Goal: Task Accomplishment & Management: Manage account settings

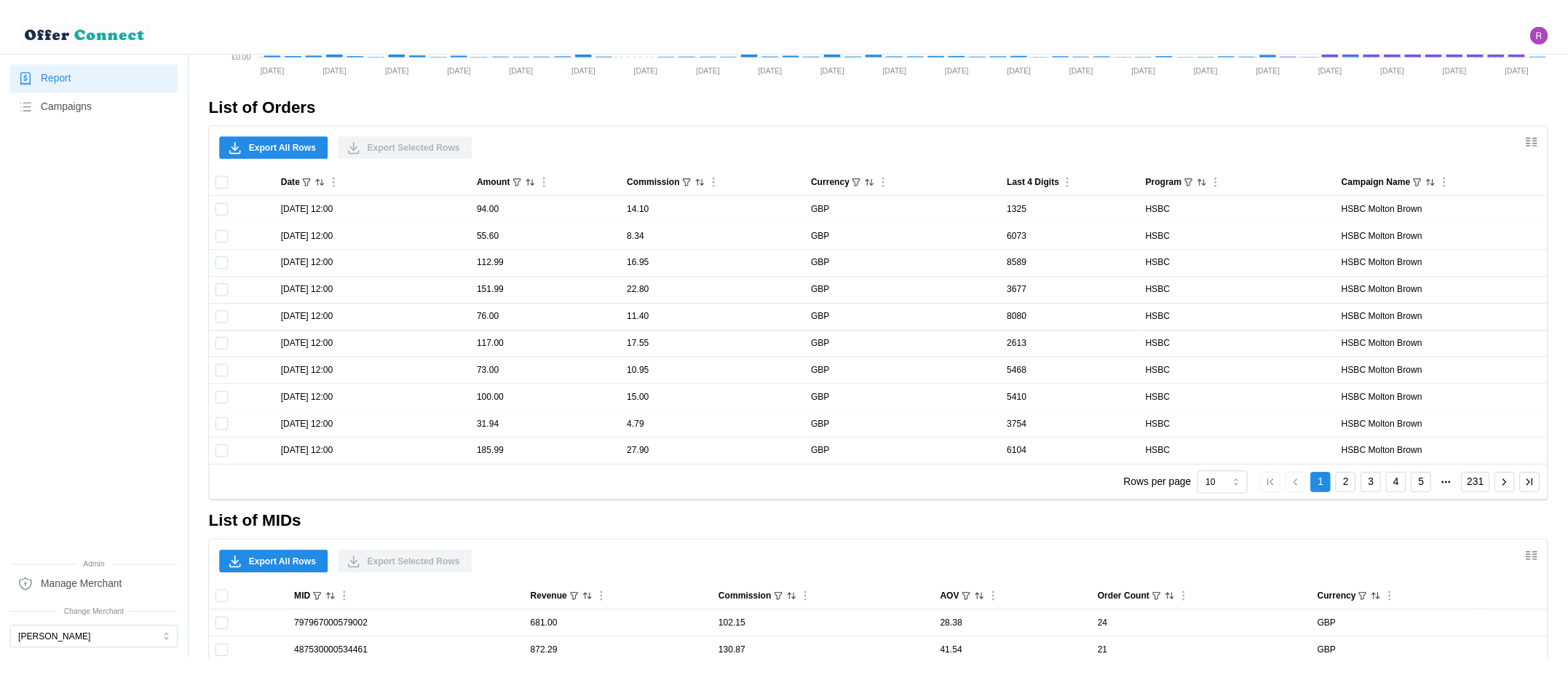
scroll to position [1166, 0]
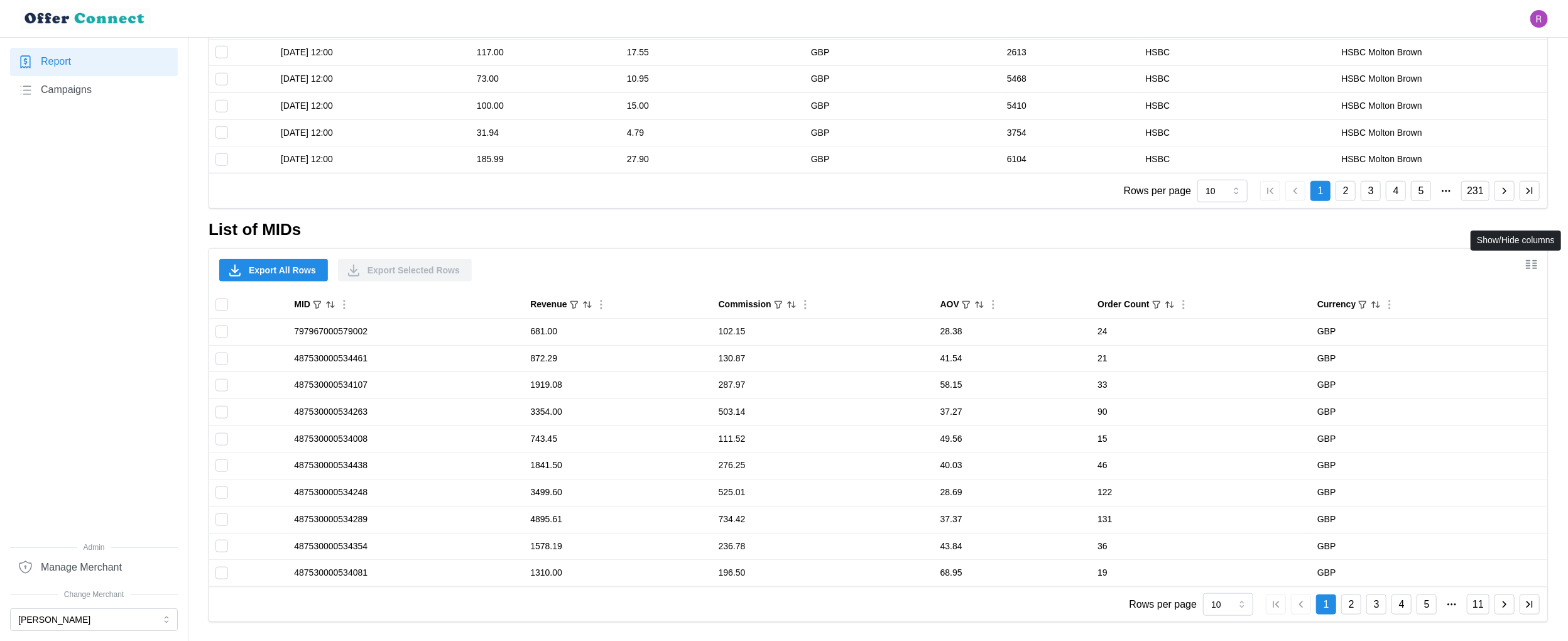
click at [1530, 263] on icon "Show/Hide columns" at bounding box center [1532, 265] width 15 height 15
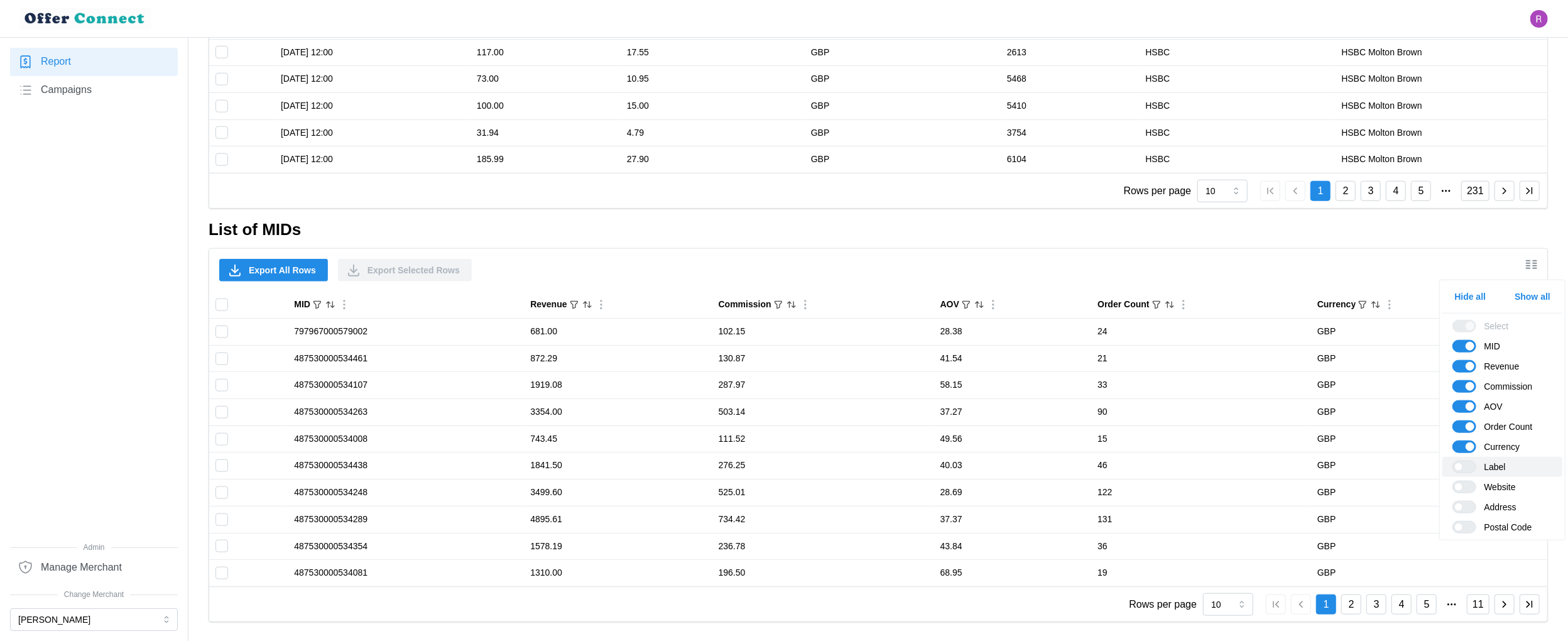
click at [1464, 466] on span at bounding box center [1471, 466] width 15 height 11
click at [1453, 460] on input "Label" at bounding box center [1453, 460] width 0 height 0
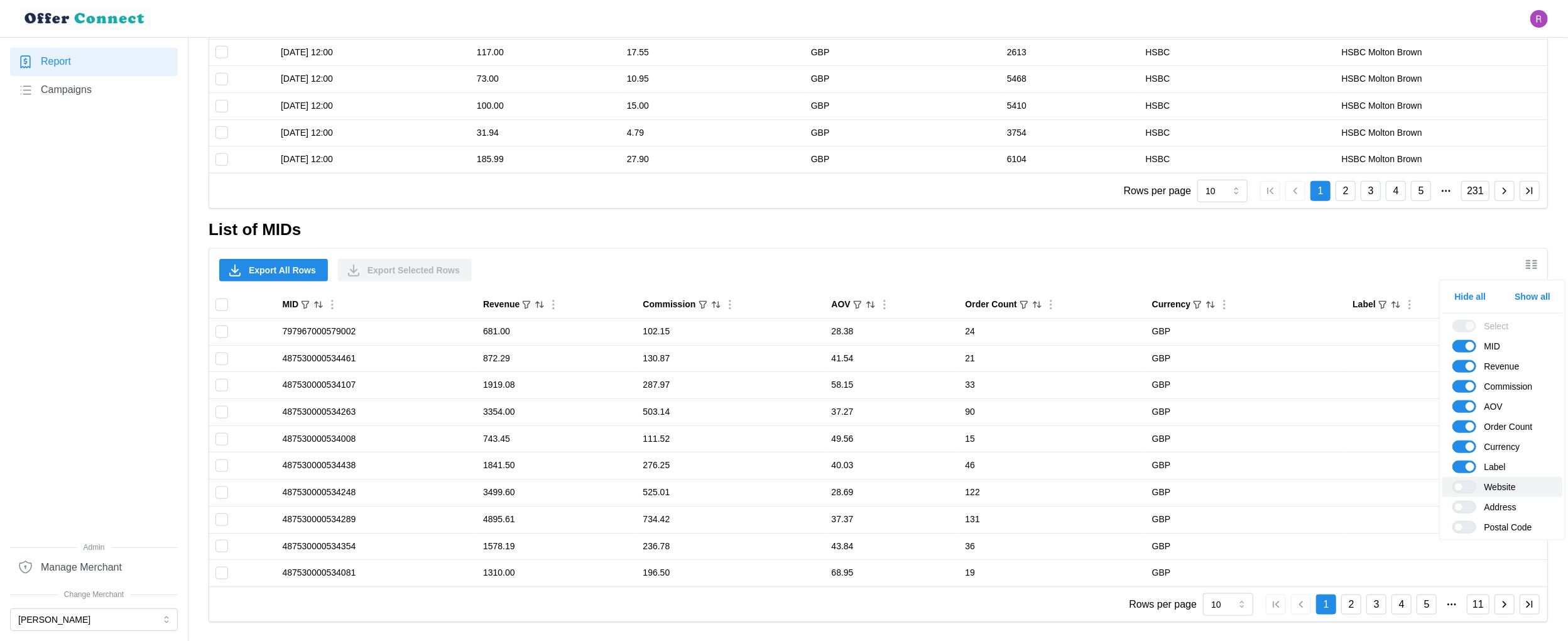
click at [1470, 483] on span at bounding box center [1471, 487] width 15 height 11
click at [1453, 481] on input "Website" at bounding box center [1453, 481] width 0 height 0
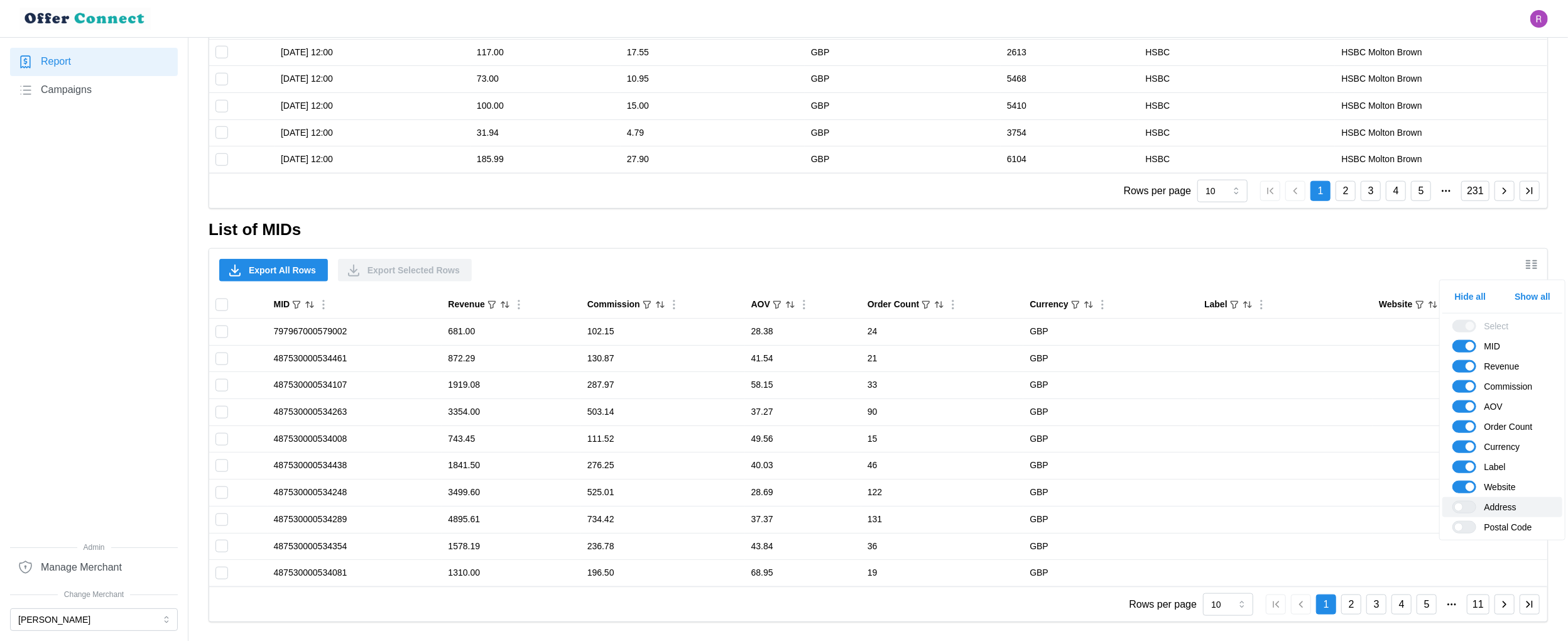
click at [1472, 503] on span at bounding box center [1471, 506] width 15 height 11
click at [1453, 500] on input "Address" at bounding box center [1453, 500] width 0 height 0
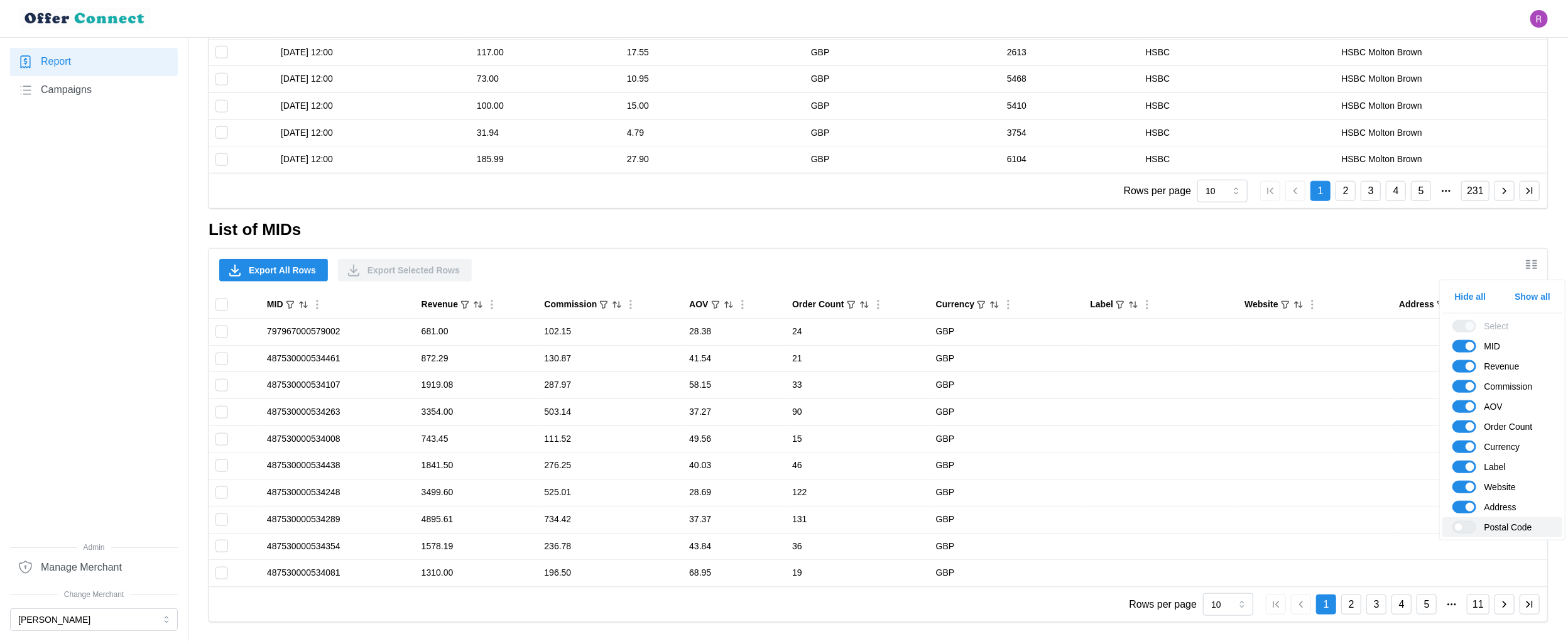
click at [1472, 528] on span at bounding box center [1471, 527] width 15 height 11
click at [1453, 521] on input "Postal Code" at bounding box center [1453, 521] width 0 height 0
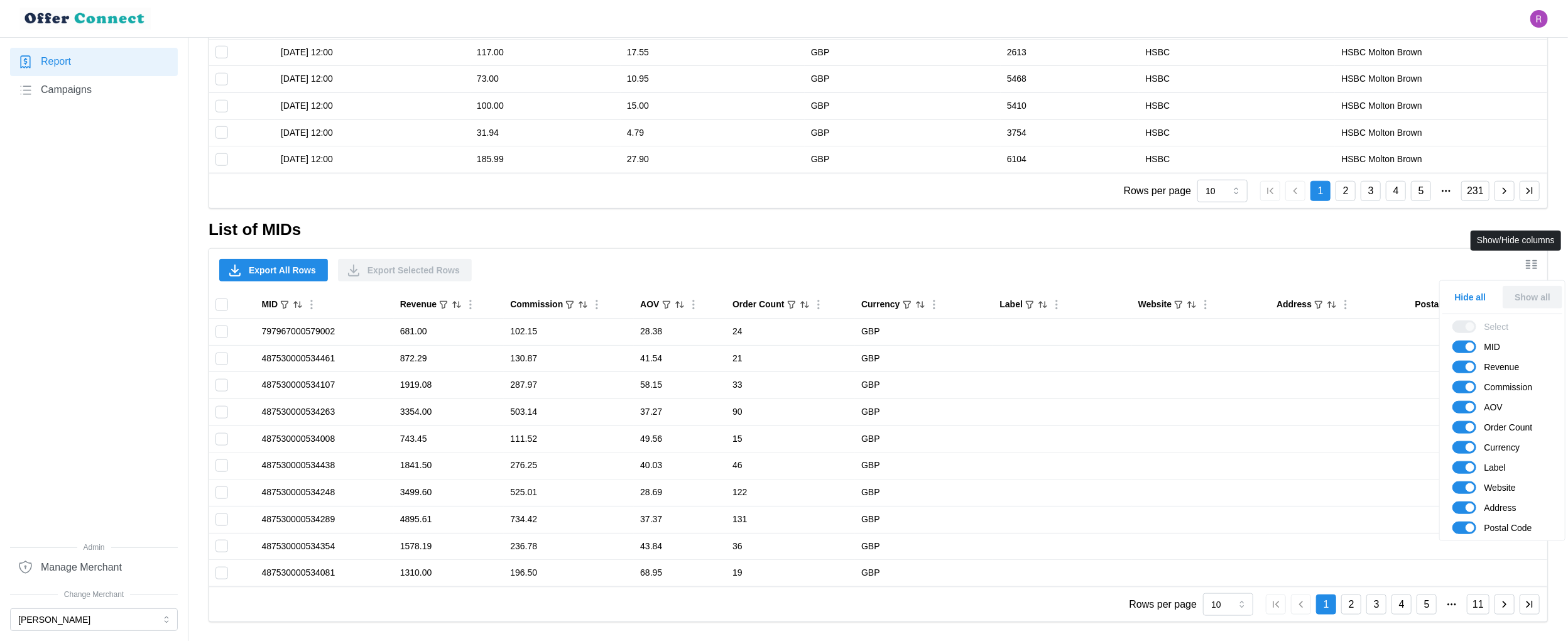
click at [1533, 259] on icon "Show/Hide columns" at bounding box center [1532, 265] width 15 height 15
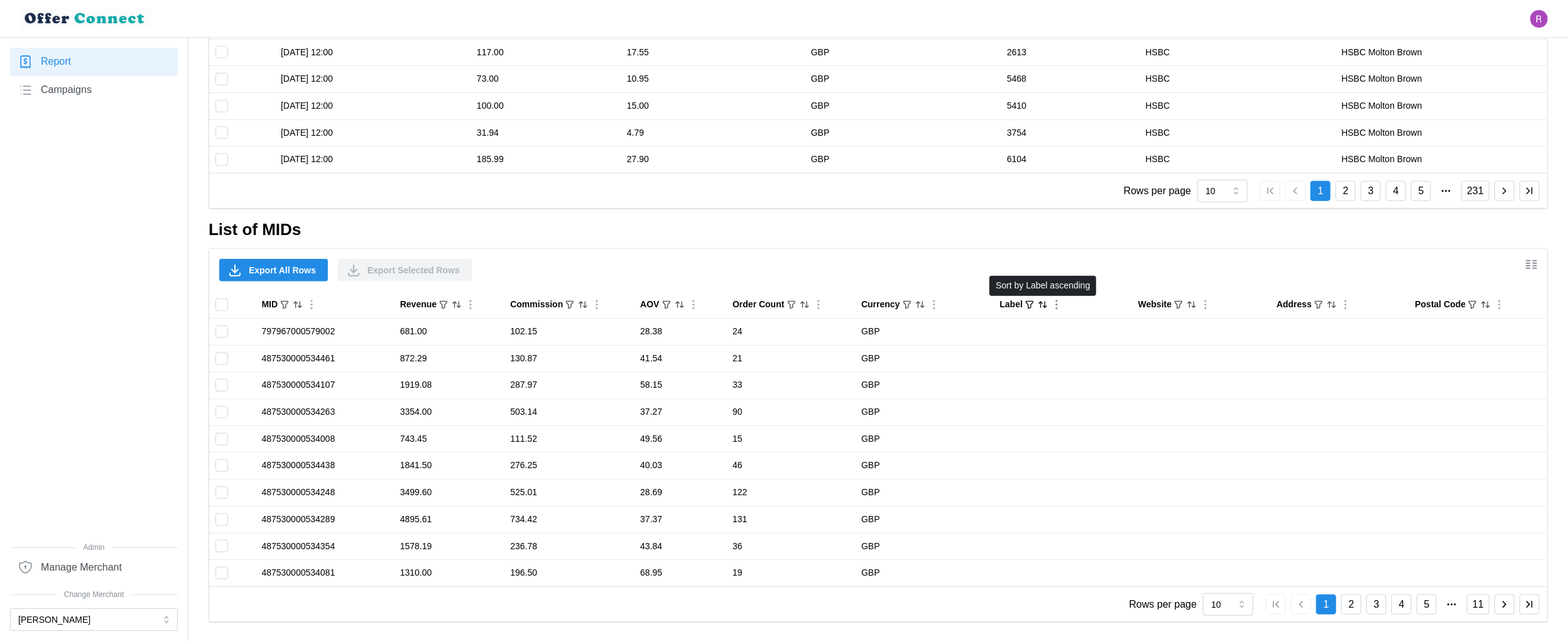
click at [1043, 305] on icon "Sort by Label ascending" at bounding box center [1043, 304] width 10 height 10
click at [1043, 305] on icon "Sorted by Label ascending" at bounding box center [1043, 304] width 10 height 10
click at [1043, 305] on icon "Sorted by Label descending" at bounding box center [1043, 304] width 10 height 10
click at [1201, 302] on div "Website" at bounding box center [1201, 305] width 126 height 14
click at [1197, 305] on icon "Sort by Website ascending" at bounding box center [1191, 304] width 10 height 10
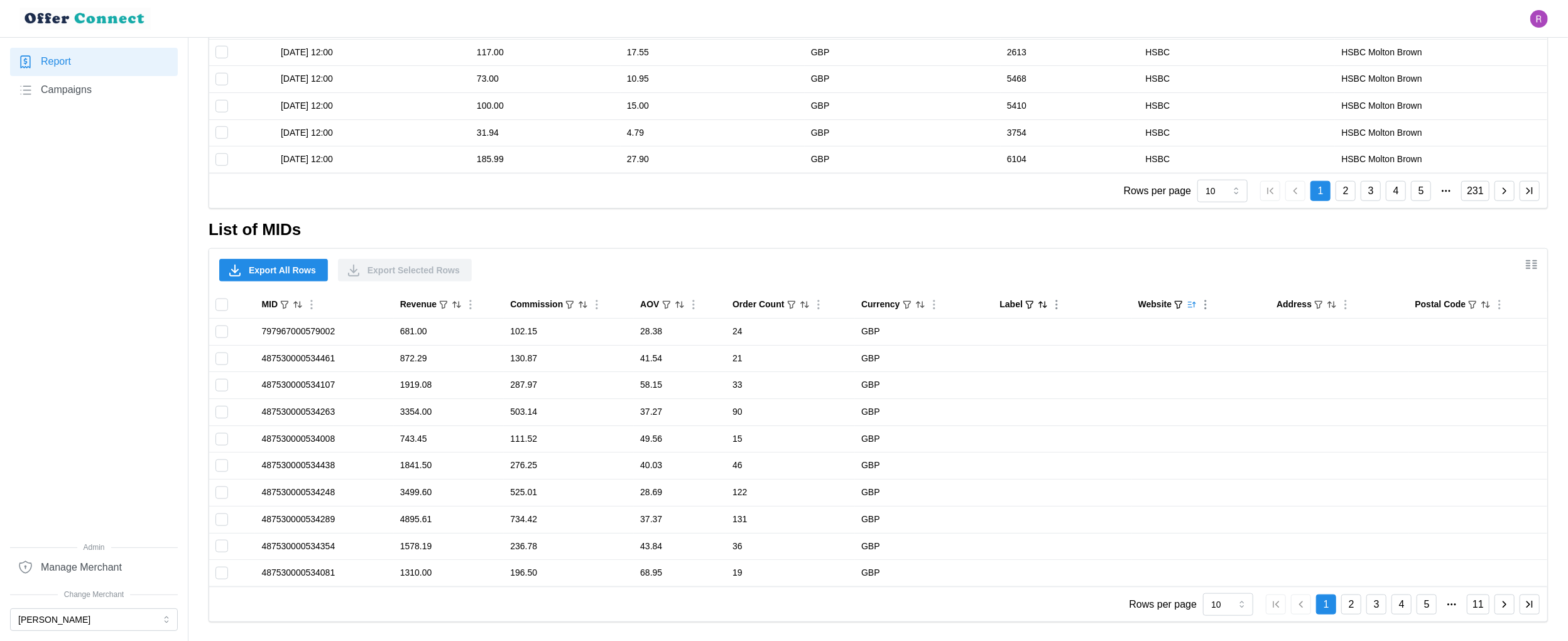
click at [1195, 306] on icon "Sorted by Website ascending" at bounding box center [1195, 305] width 0 height 5
click at [1195, 306] on icon "Sorted by Website descending" at bounding box center [1195, 305] width 0 height 5
click at [1333, 306] on icon "Sort by Address ascending" at bounding box center [1331, 304] width 10 height 10
click at [1334, 307] on icon "Sorted by Address ascending" at bounding box center [1331, 304] width 10 height 10
click at [1334, 307] on icon "Sorted by Address descending" at bounding box center [1331, 304] width 10 height 10
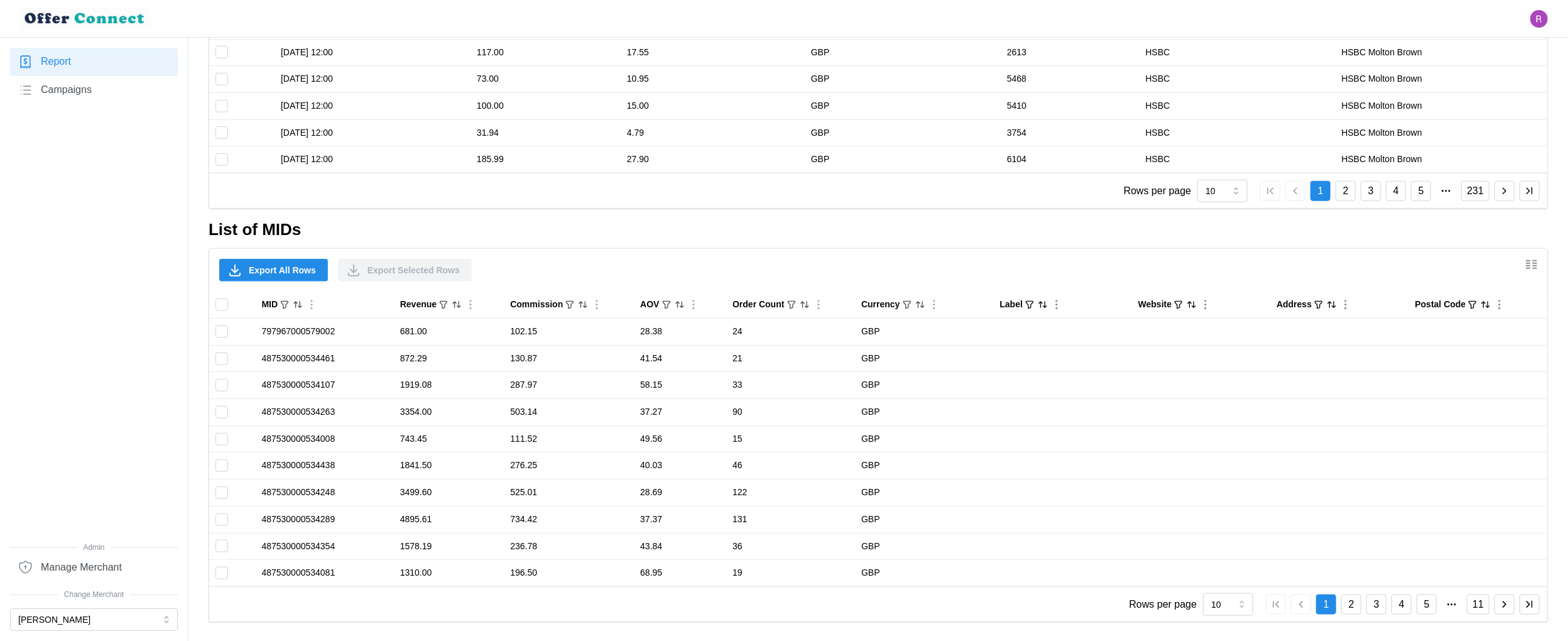
click at [1490, 305] on icon "Sort by Postal Code ascending" at bounding box center [1488, 304] width 3 height 5
click at [1490, 305] on icon "Sorted by Postal Code ascending" at bounding box center [1486, 304] width 10 height 10
click at [1490, 305] on icon "Sorted by Postal Code descending" at bounding box center [1486, 304] width 10 height 10
